Goal: Task Accomplishment & Management: Complete application form

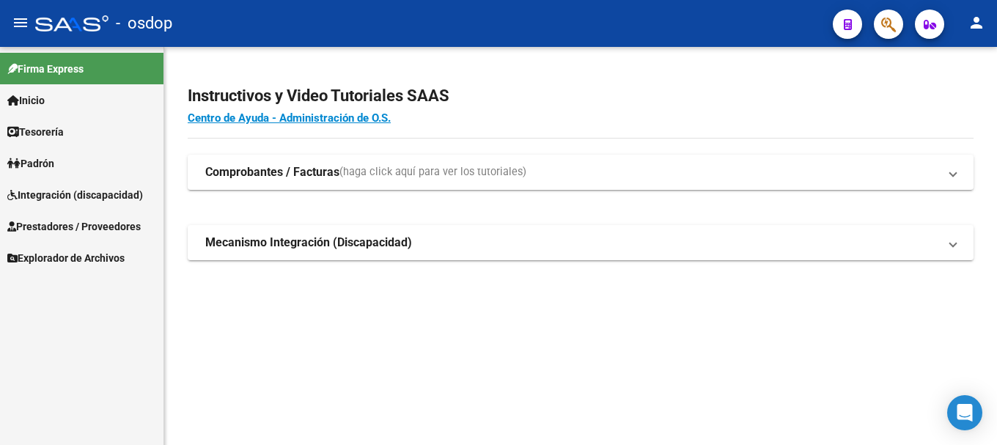
click at [68, 234] on span "Prestadores / Proveedores" at bounding box center [73, 227] width 133 height 16
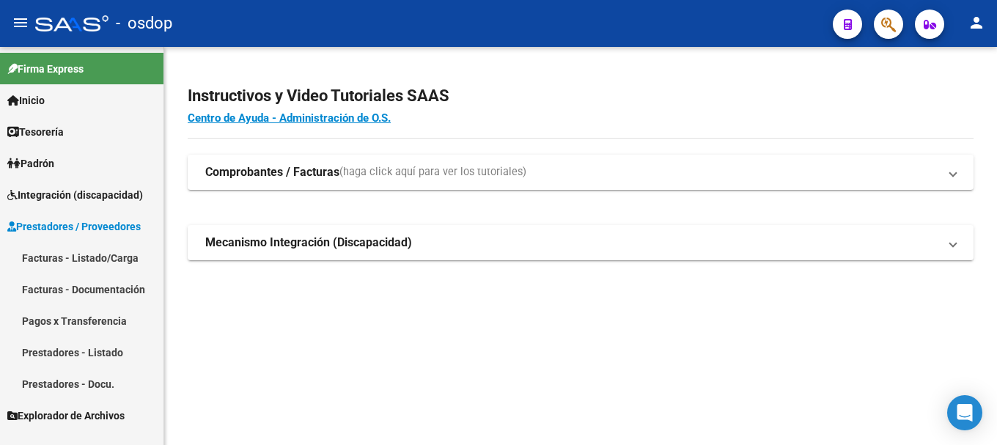
click at [70, 263] on link "Facturas - Listado/Carga" at bounding box center [82, 258] width 164 height 32
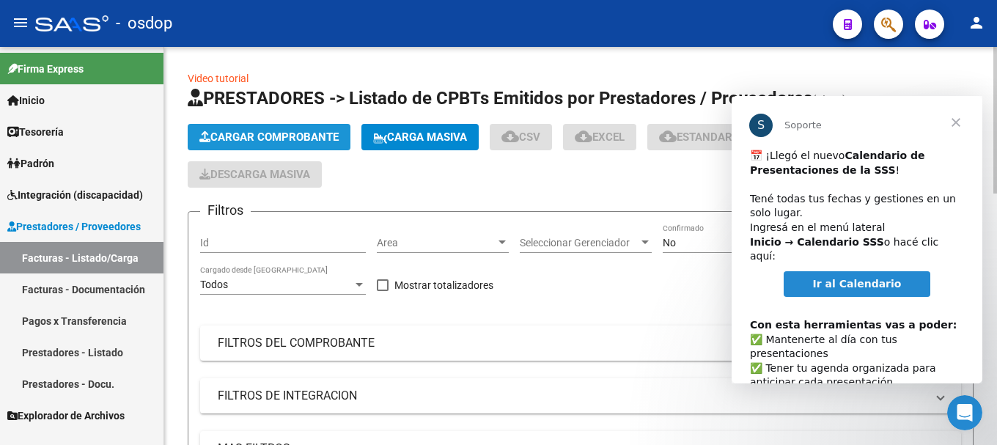
click at [285, 125] on button "Cargar Comprobante" at bounding box center [269, 137] width 163 height 26
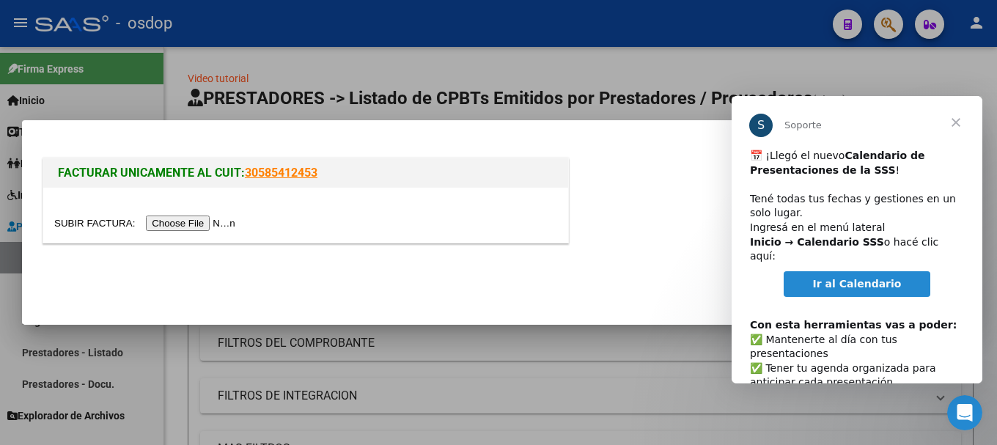
click at [956, 125] on span "Cerrar" at bounding box center [956, 122] width 53 height 53
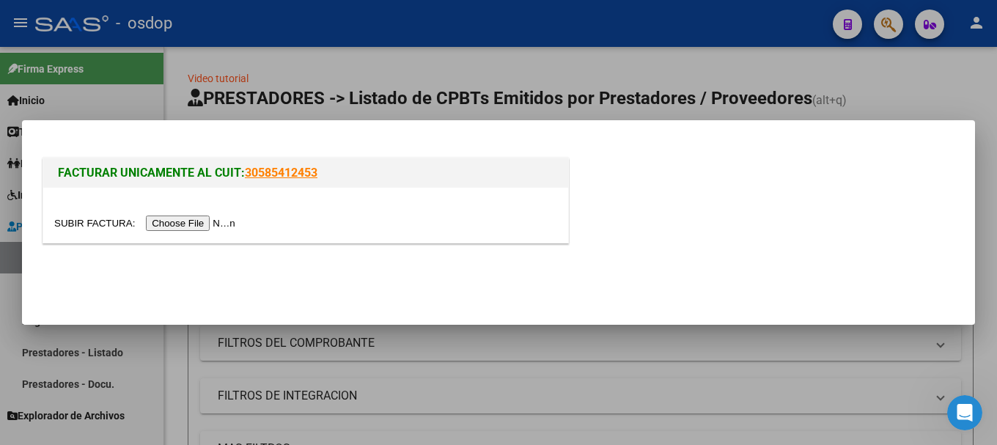
click at [220, 225] on input "file" at bounding box center [147, 223] width 186 height 15
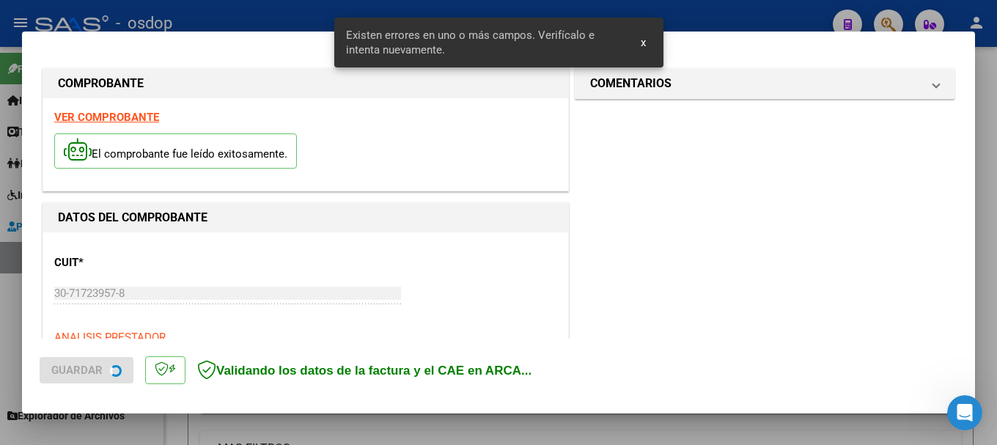
scroll to position [366, 0]
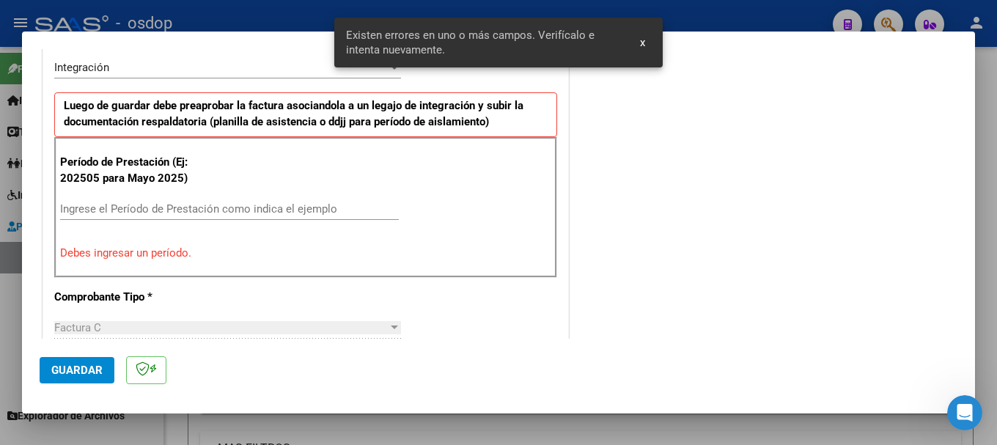
click at [140, 207] on input "Ingrese el Período de Prestación como indica el ejemplo" at bounding box center [229, 208] width 339 height 13
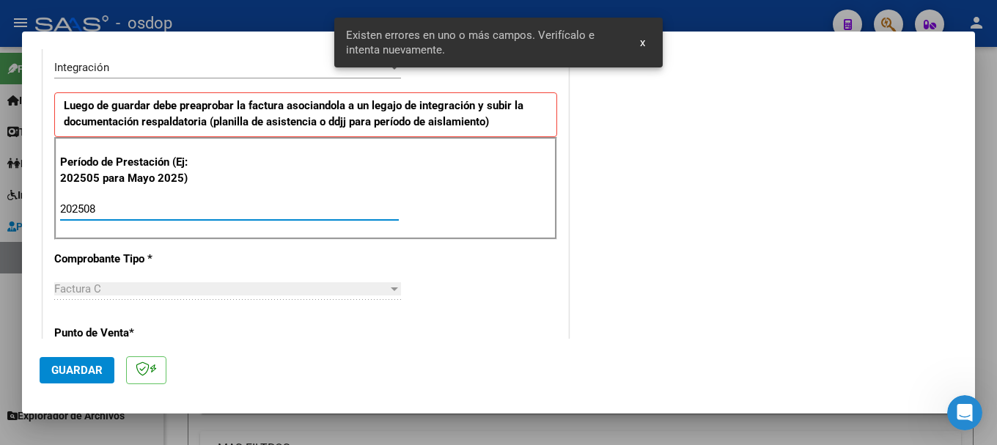
type input "202508"
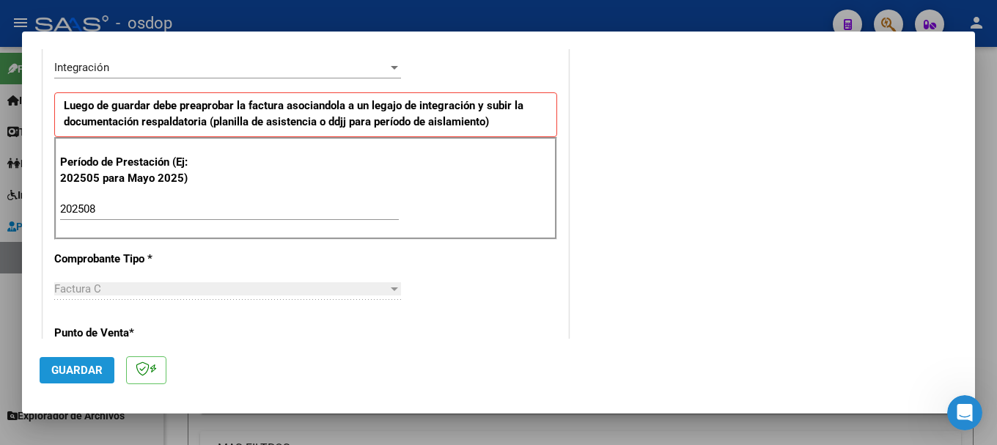
click at [84, 362] on button "Guardar" at bounding box center [77, 370] width 75 height 26
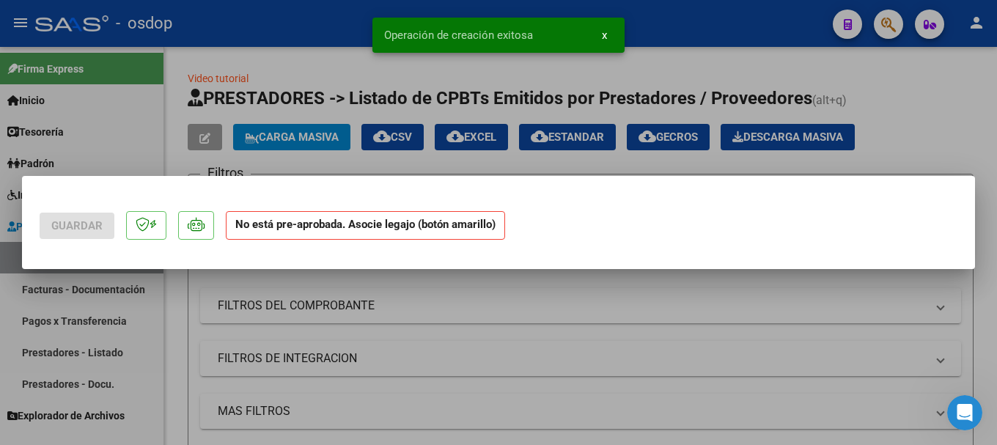
scroll to position [0, 0]
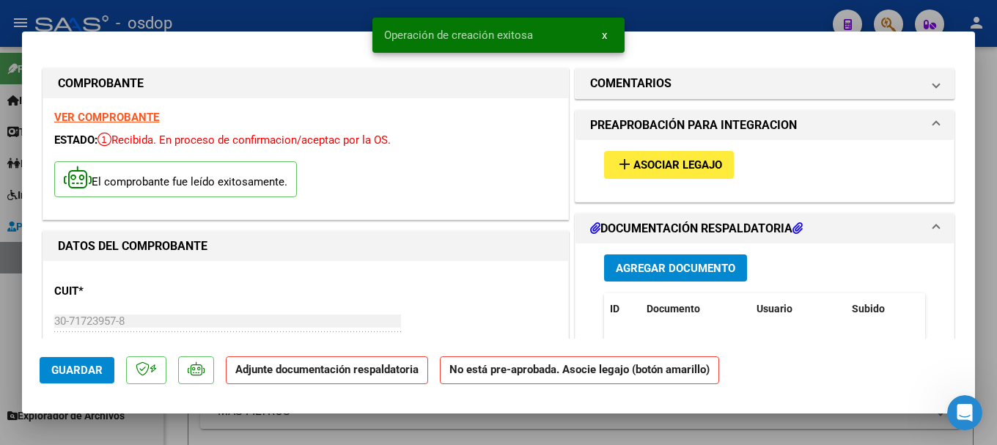
click at [648, 266] on span "Agregar Documento" at bounding box center [676, 268] width 120 height 13
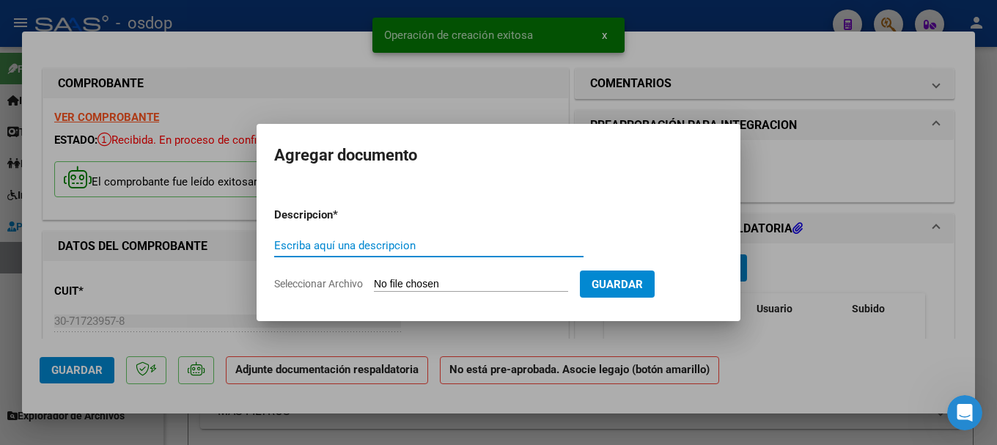
click at [331, 243] on input "Escriba aquí una descripcion" at bounding box center [428, 245] width 309 height 13
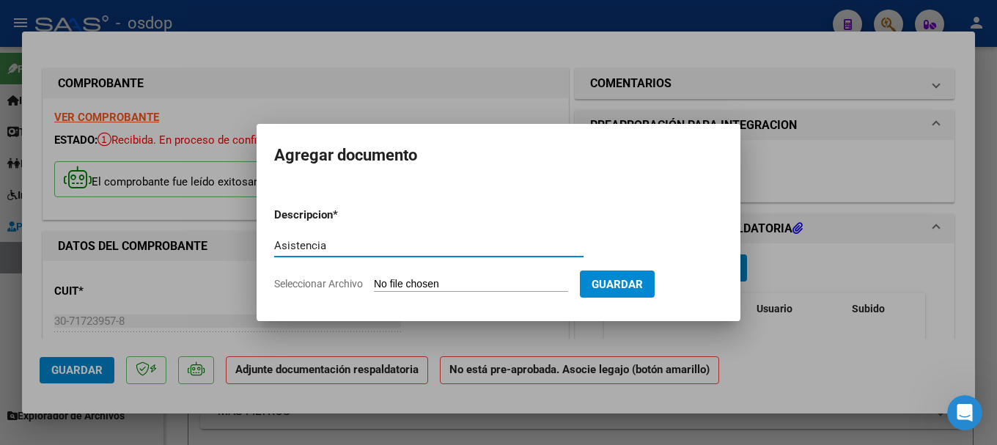
type input "Asistencia"
click at [460, 286] on input "Seleccionar Archivo" at bounding box center [471, 285] width 194 height 14
type input "C:\fakepath\[PERSON_NAME] saie .pdf"
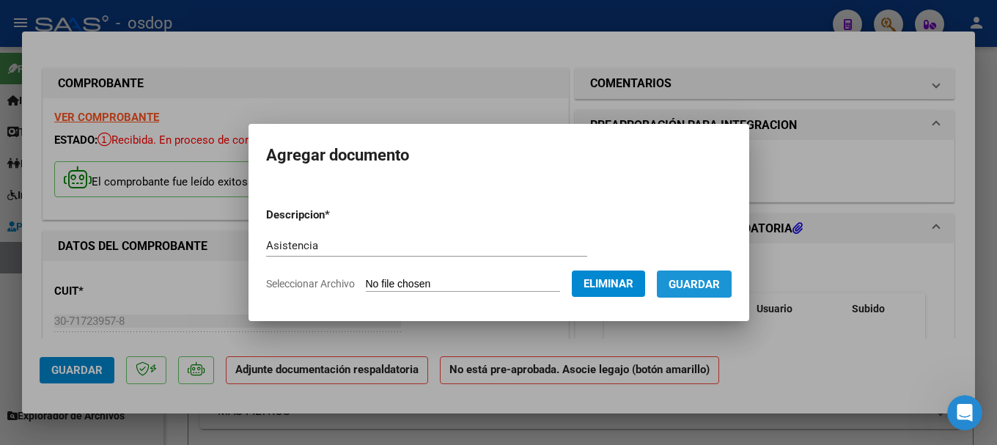
click at [700, 278] on span "Guardar" at bounding box center [694, 284] width 51 height 13
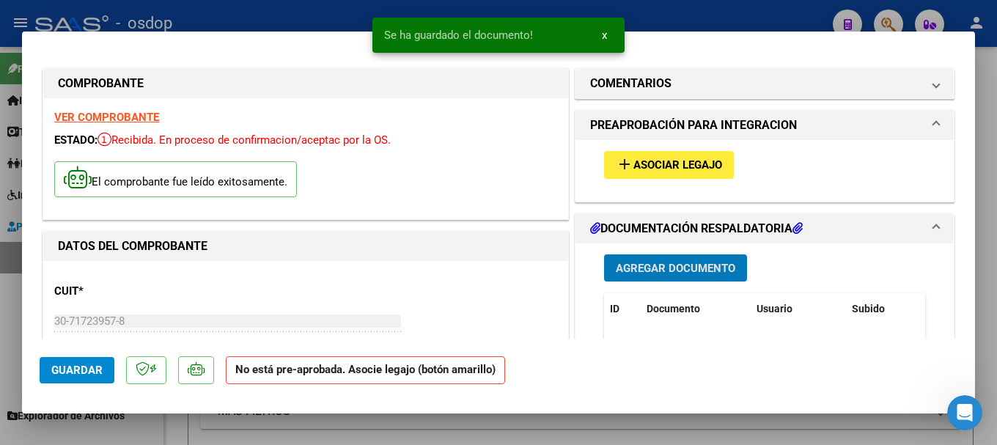
click at [659, 166] on span "Asociar Legajo" at bounding box center [678, 165] width 89 height 13
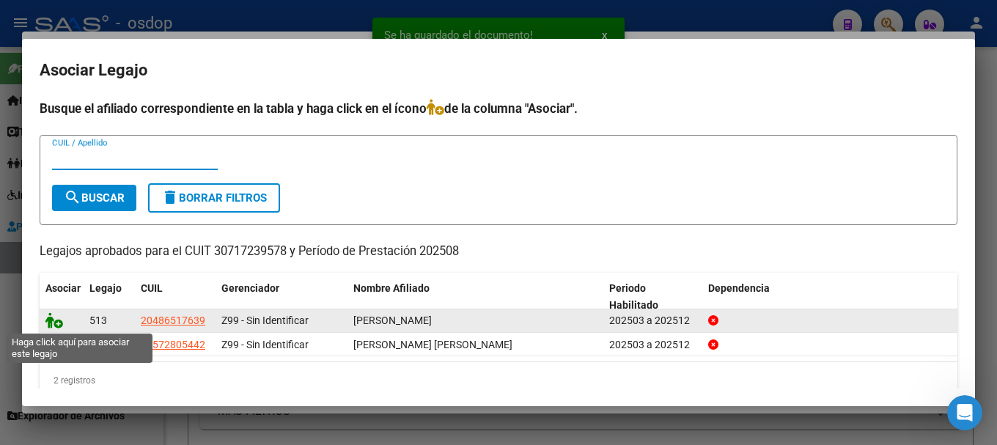
click at [50, 320] on icon at bounding box center [54, 320] width 18 height 16
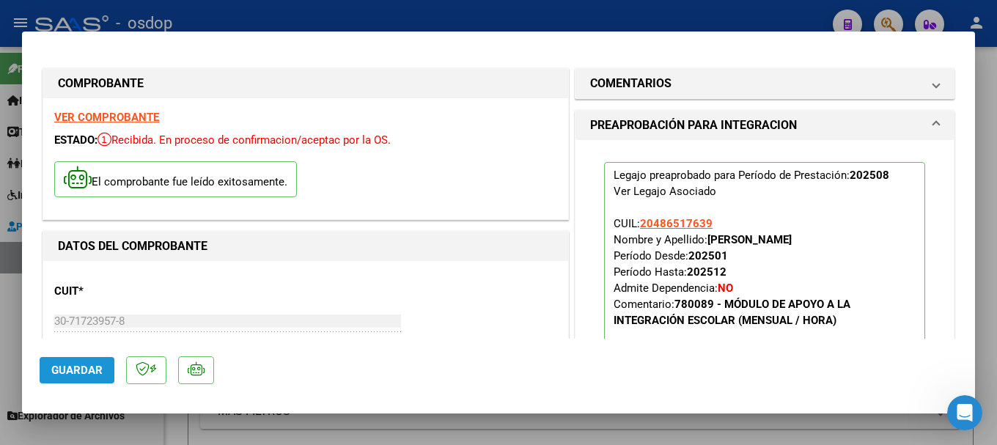
click at [66, 368] on span "Guardar" at bounding box center [76, 370] width 51 height 13
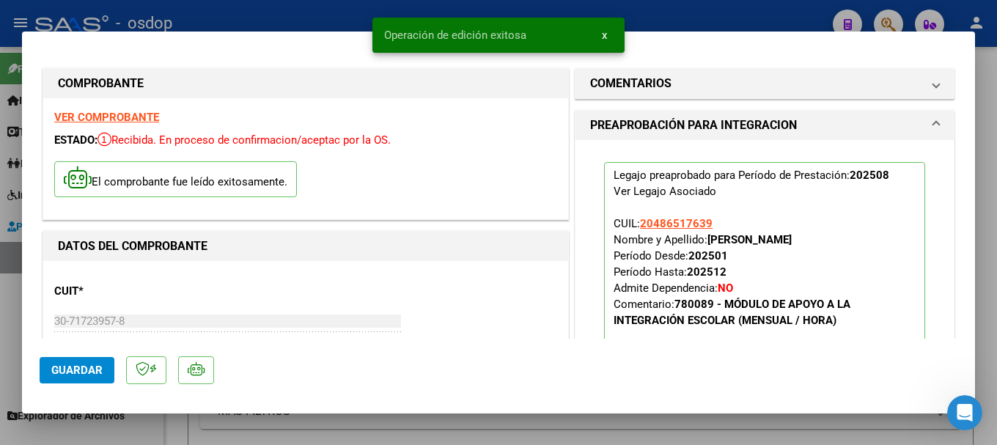
click at [283, 4] on div at bounding box center [498, 222] width 997 height 445
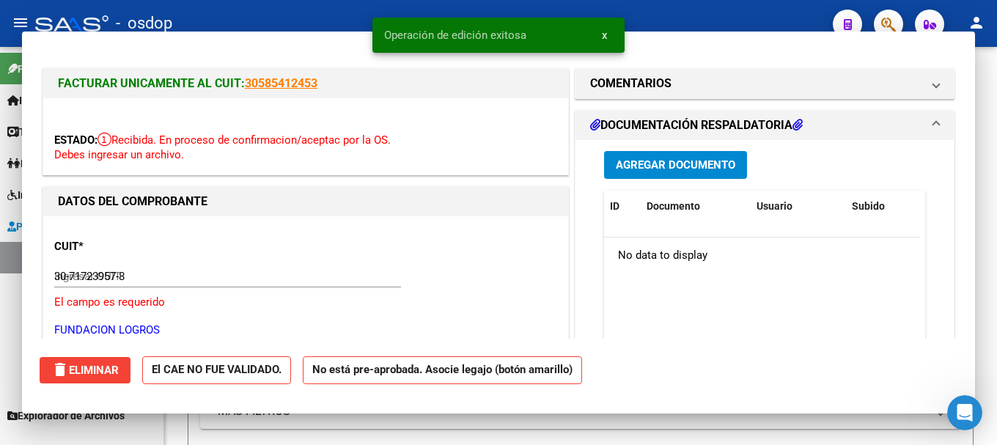
type input "$ 0,00"
